Goal: Find specific page/section: Find specific page/section

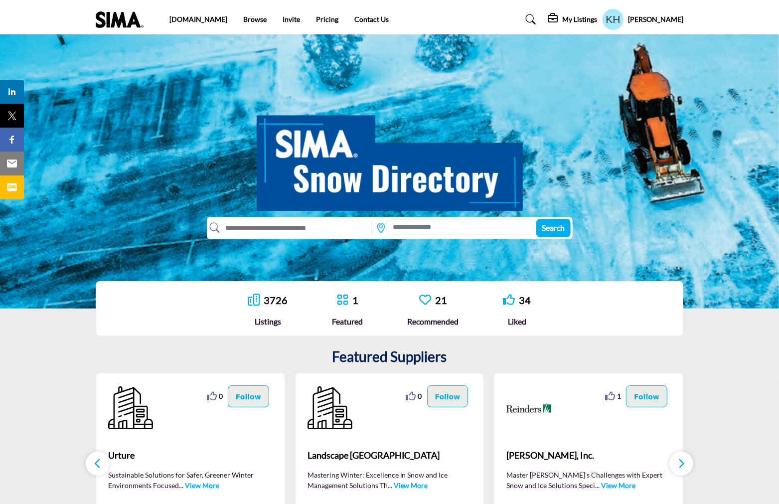
click at [271, 301] on link "3726" at bounding box center [276, 300] width 24 height 12
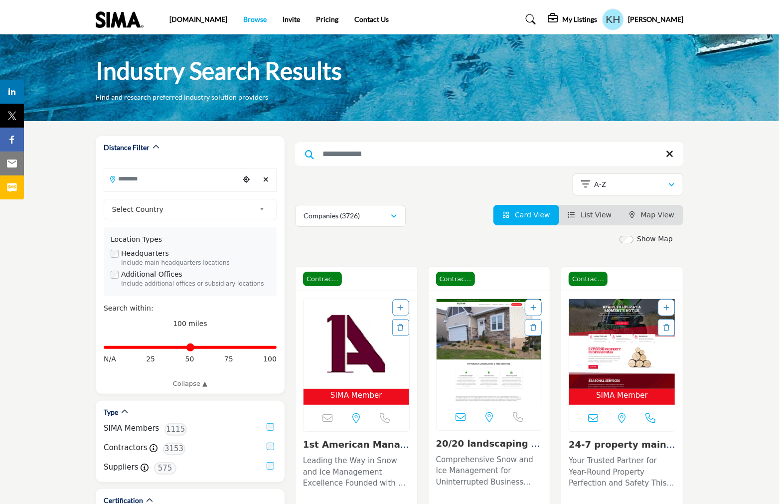
click at [243, 15] on link "Browse" at bounding box center [254, 19] width 23 height 8
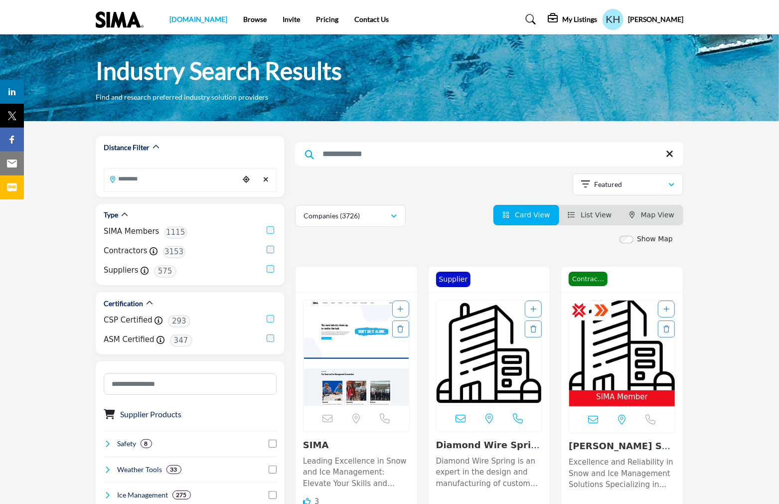
click at [174, 19] on link "[DOMAIN_NAME]" at bounding box center [199, 19] width 58 height 8
click at [123, 23] on img at bounding box center [122, 19] width 53 height 16
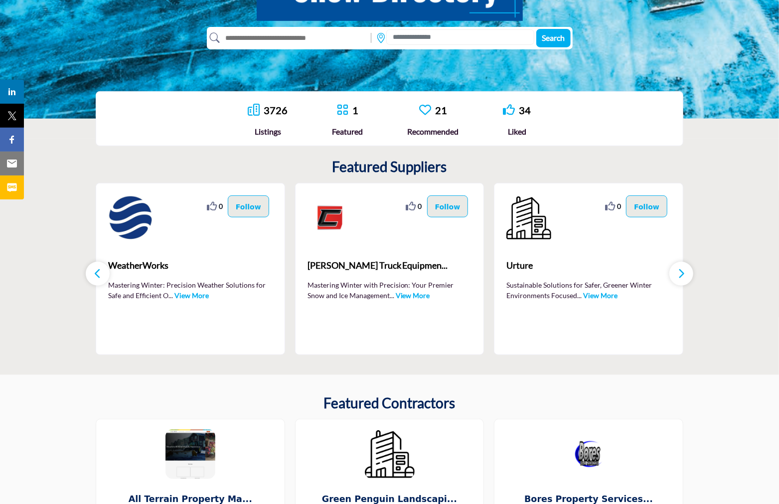
scroll to position [203, 0]
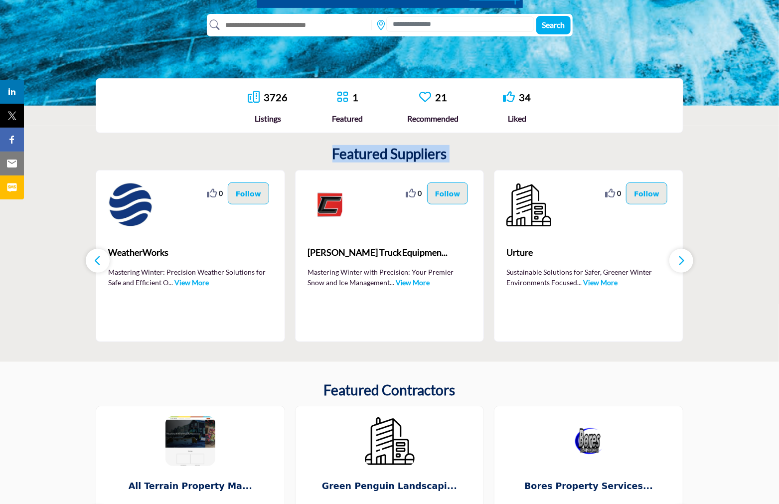
drag, startPoint x: 333, startPoint y: 154, endPoint x: 466, endPoint y: 156, distance: 133.2
click at [466, 156] on div "Featured Suppliers 0 0 Follow Following ... 0 0" at bounding box center [390, 244] width 588 height 196
click at [38, 220] on section "Featured Suppliers 0 0 0" at bounding box center [389, 244] width 779 height 236
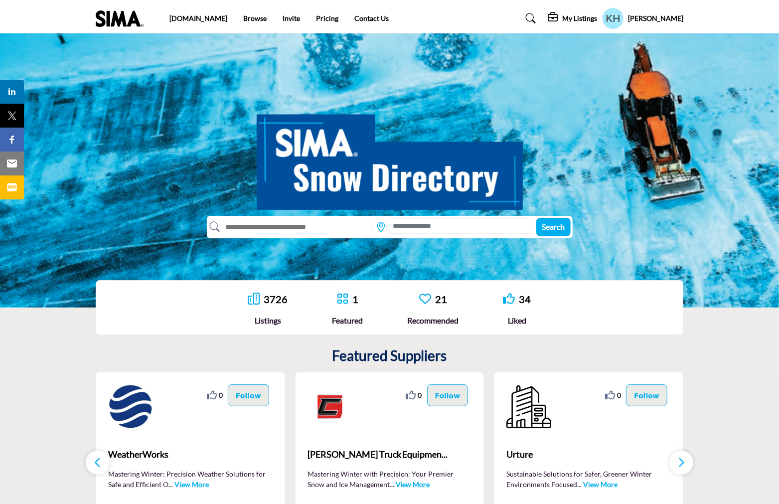
scroll to position [0, 0]
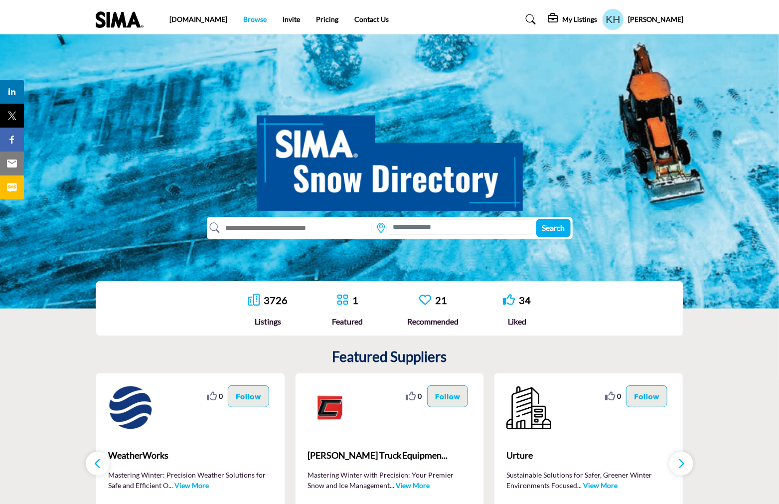
click at [243, 22] on link "Browse" at bounding box center [254, 19] width 23 height 8
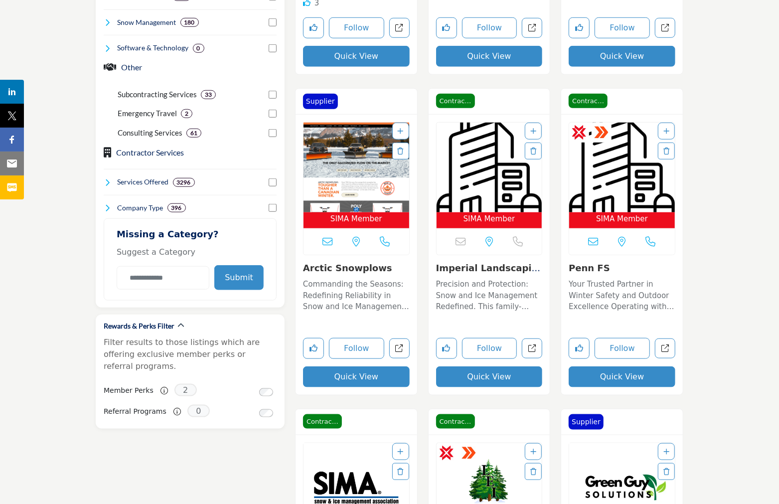
scroll to position [831, 0]
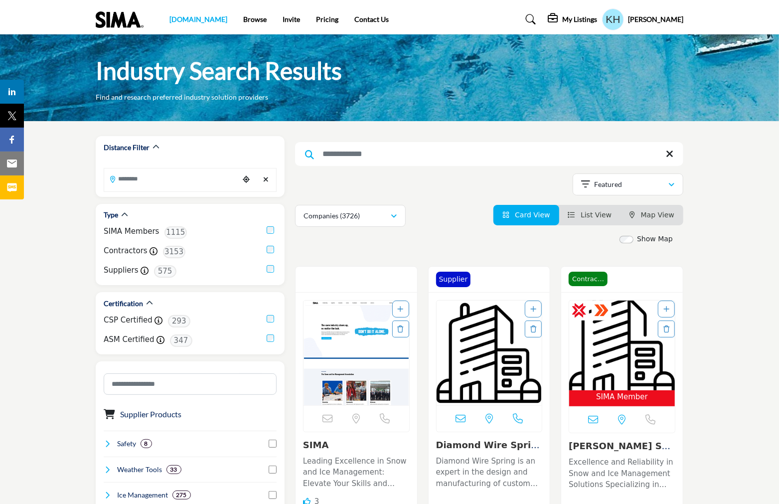
click at [187, 19] on link "[DOMAIN_NAME]" at bounding box center [199, 19] width 58 height 8
click at [188, 16] on link "[DOMAIN_NAME]" at bounding box center [199, 19] width 58 height 8
click at [128, 21] on img at bounding box center [122, 19] width 53 height 16
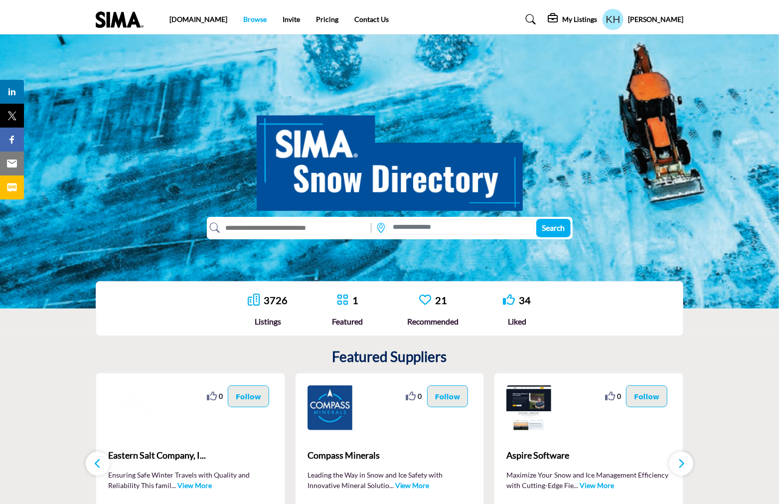
click at [243, 19] on link "Browse" at bounding box center [254, 19] width 23 height 8
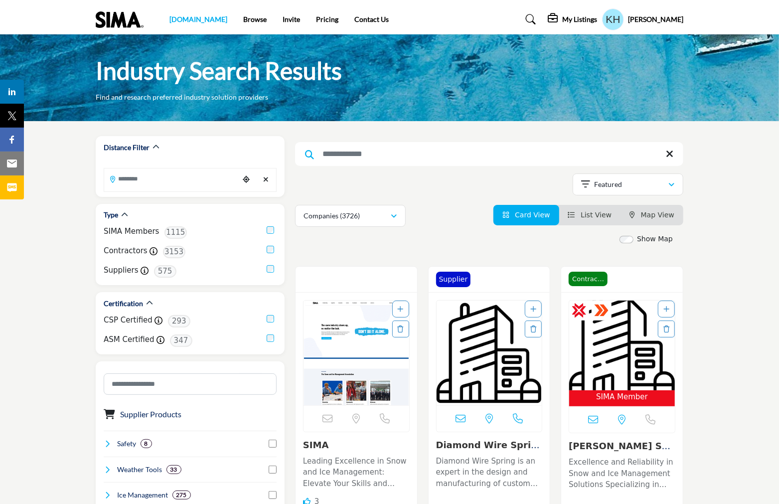
click at [181, 18] on link "[DOMAIN_NAME]" at bounding box center [199, 19] width 58 height 8
click at [126, 21] on img at bounding box center [122, 19] width 53 height 16
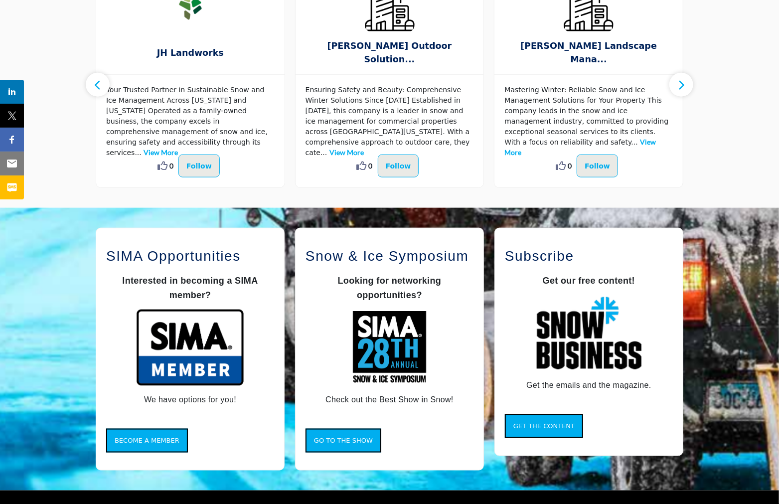
scroll to position [665, 0]
